Goal: Find specific page/section: Locate a particular part of the current website

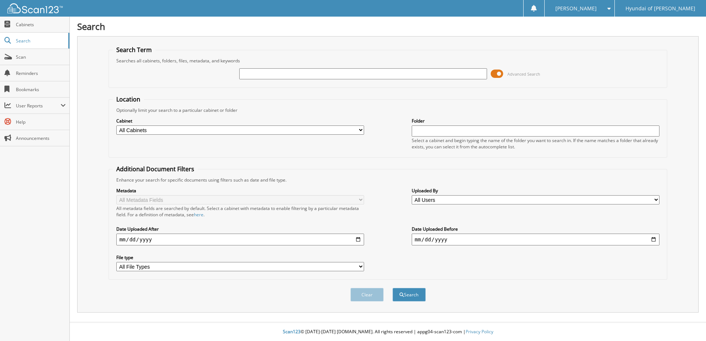
click at [321, 72] on input "text" at bounding box center [363, 73] width 248 height 11
type input "102076"
click at [392, 288] on button "Search" at bounding box center [408, 295] width 33 height 14
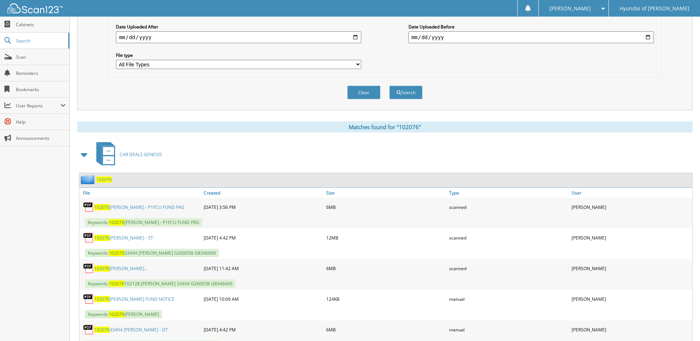
scroll to position [221, 0]
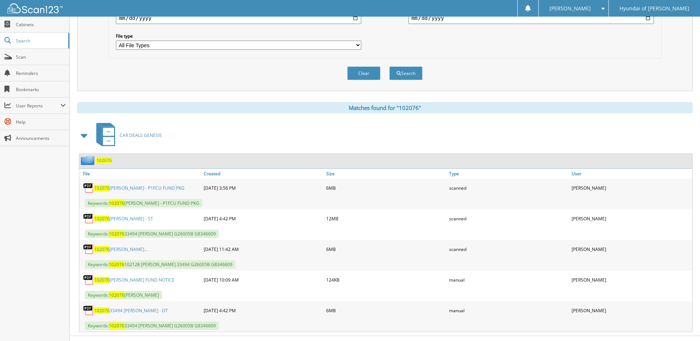
click at [125, 187] on link "102076 [PERSON_NAME] - P1FCU FUND PKG" at bounding box center [139, 188] width 90 height 6
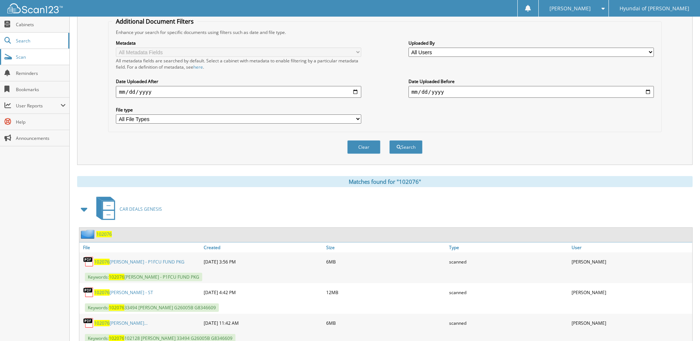
click at [23, 58] on span "Scan" at bounding box center [41, 57] width 50 height 6
